Goal: Task Accomplishment & Management: Manage account settings

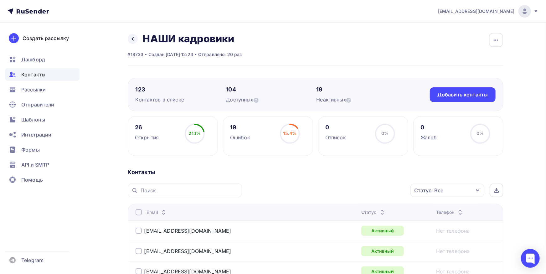
click at [33, 79] on div "Контакты" at bounding box center [42, 74] width 75 height 13
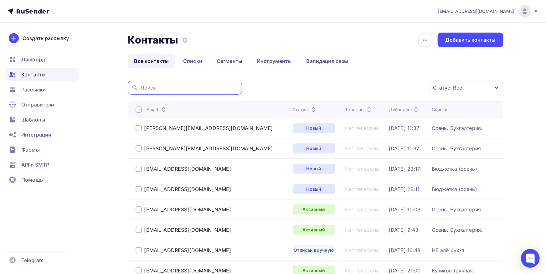
click at [164, 88] on input "text" at bounding box center [190, 87] width 98 height 7
paste input "[EMAIL_ADDRESS][DOMAIN_NAME]"
type input "[EMAIL_ADDRESS][DOMAIN_NAME]"
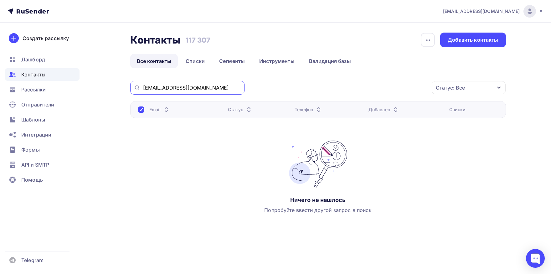
click at [199, 87] on input "[EMAIL_ADDRESS][DOMAIN_NAME]" at bounding box center [192, 87] width 98 height 7
click at [144, 89] on input "[EMAIL_ADDRESS][DOMAIN_NAME]" at bounding box center [192, 87] width 98 height 7
click at [467, 35] on div "Добавить контакты" at bounding box center [472, 40] width 65 height 15
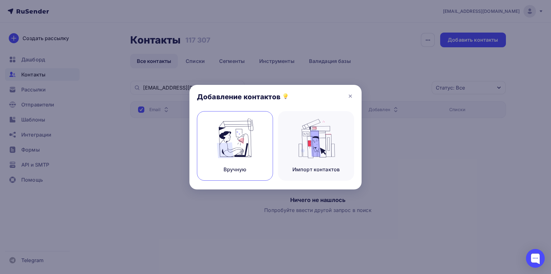
click at [243, 141] on img at bounding box center [235, 138] width 42 height 39
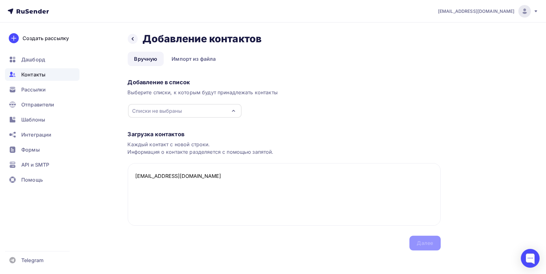
click at [186, 116] on div "Списки не выбраны" at bounding box center [185, 111] width 114 height 14
type textarea "[EMAIL_ADDRESS][DOMAIN_NAME]"
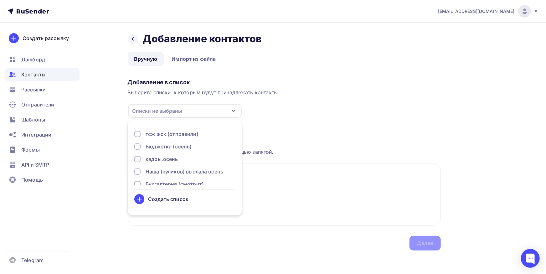
click at [195, 168] on div "тсж жск (отправили) [GEOGRAPHIC_DATA] (осень) [GEOGRAPHIC_DATA]осень Наша (кули…" at bounding box center [184, 157] width 101 height 55
click at [191, 174] on div "Наша (куликов) выслала осень" at bounding box center [185, 172] width 78 height 8
click at [426, 245] on div "Далее" at bounding box center [425, 243] width 16 height 7
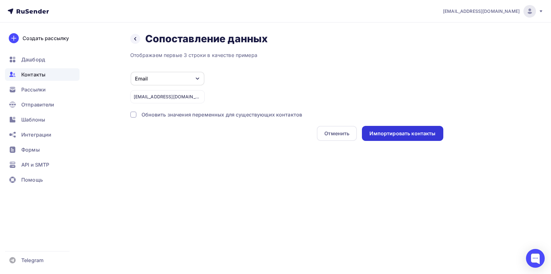
click at [394, 134] on div "Импортировать контакты" at bounding box center [403, 133] width 66 height 7
